Goal: Navigation & Orientation: Understand site structure

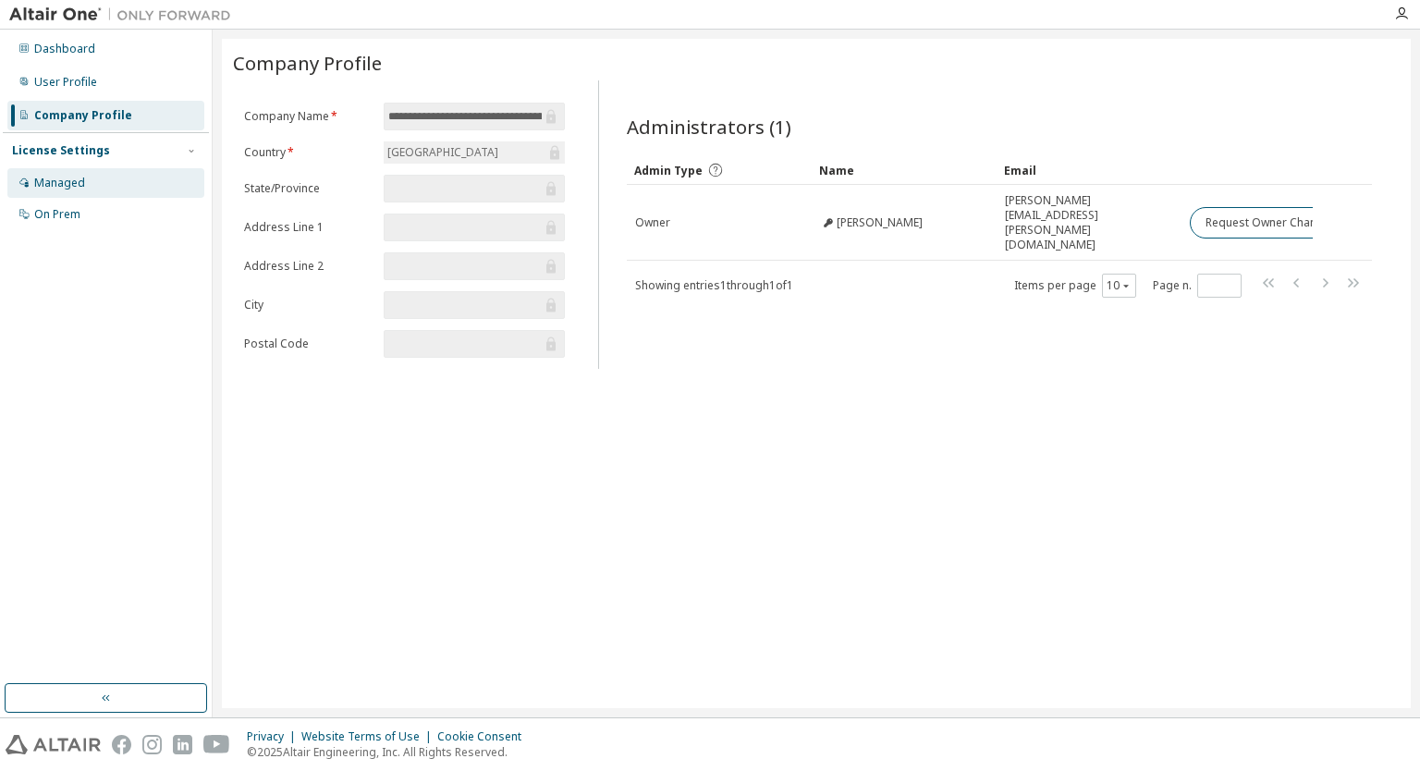
click at [64, 175] on div "Managed" at bounding box center [105, 183] width 197 height 30
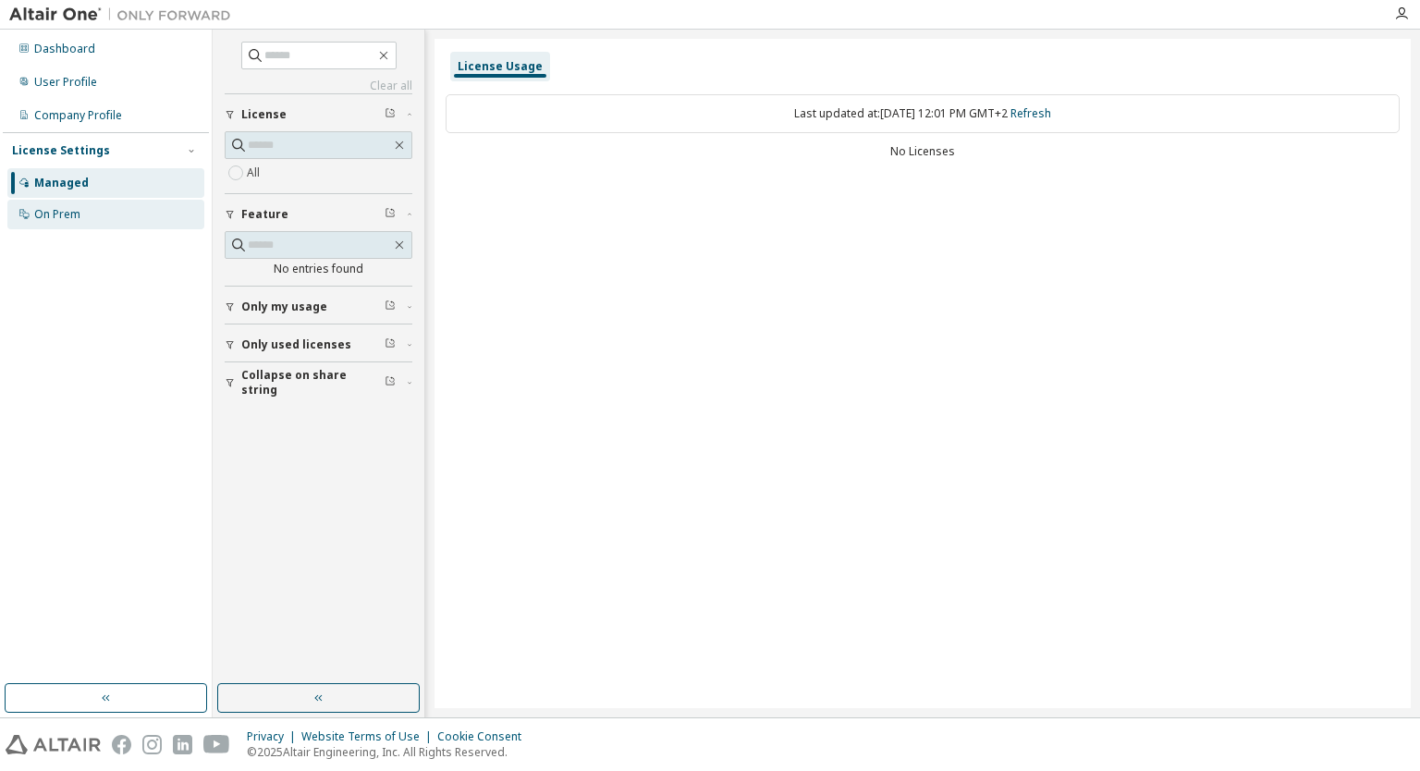
click at [76, 211] on div "On Prem" at bounding box center [57, 214] width 46 height 15
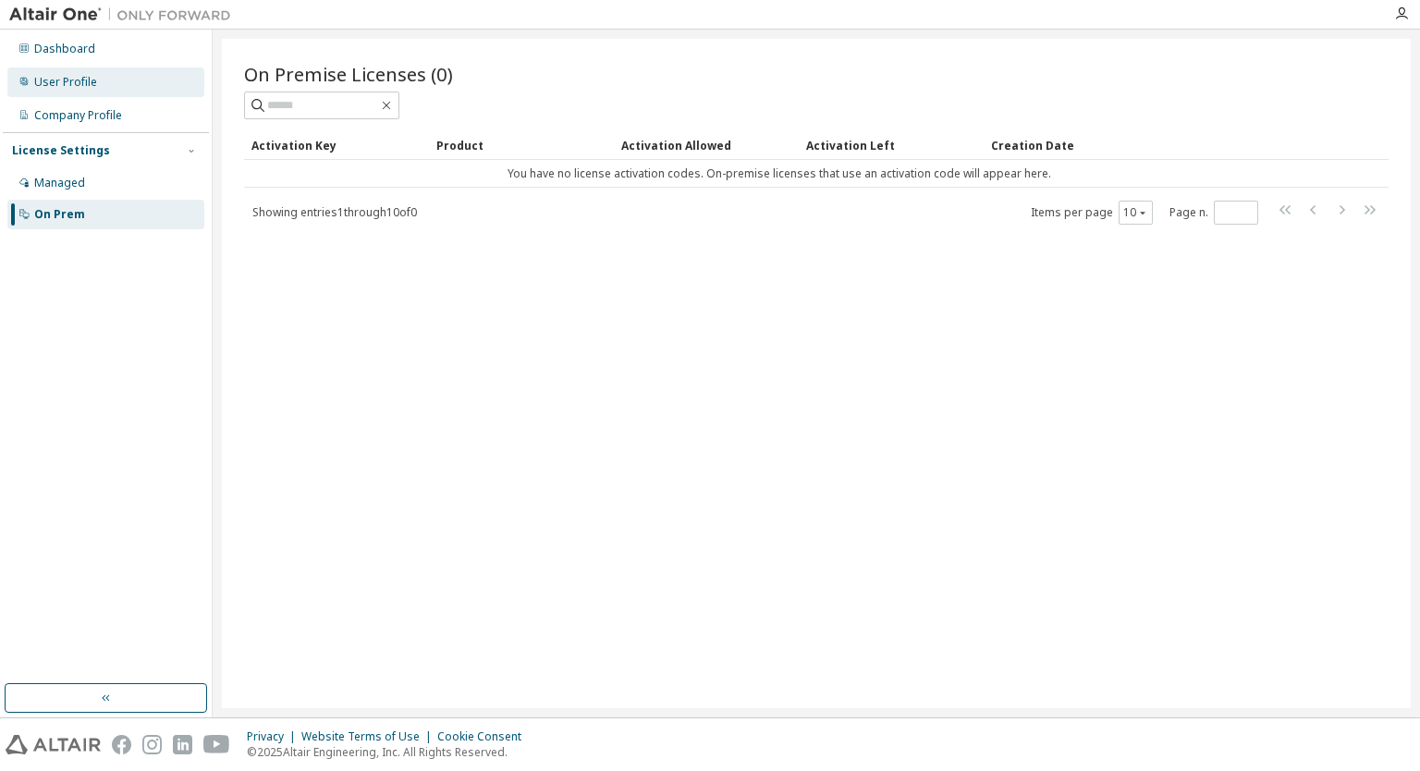
click at [82, 84] on div "User Profile" at bounding box center [65, 82] width 63 height 15
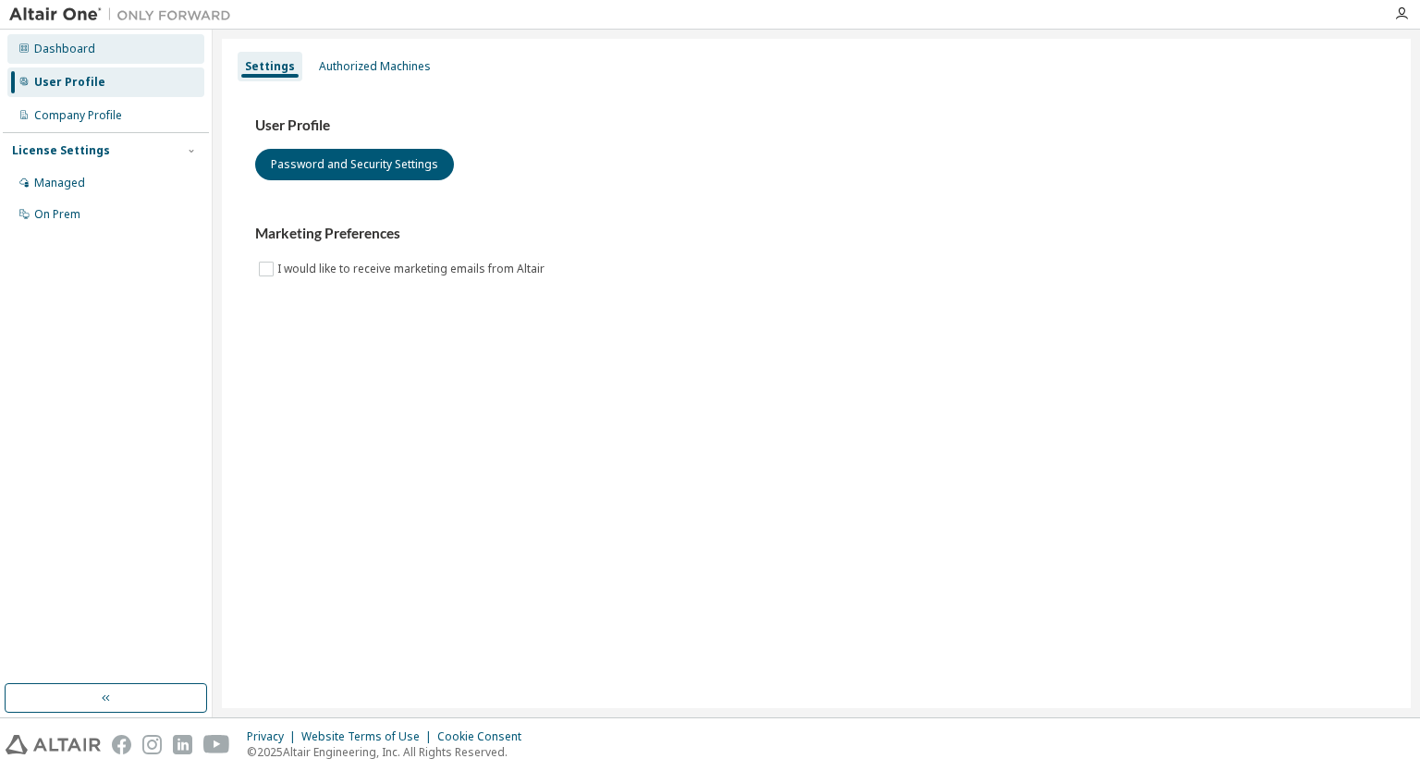
click at [92, 52] on div "Dashboard" at bounding box center [105, 49] width 197 height 30
